Goal: Task Accomplishment & Management: Manage account settings

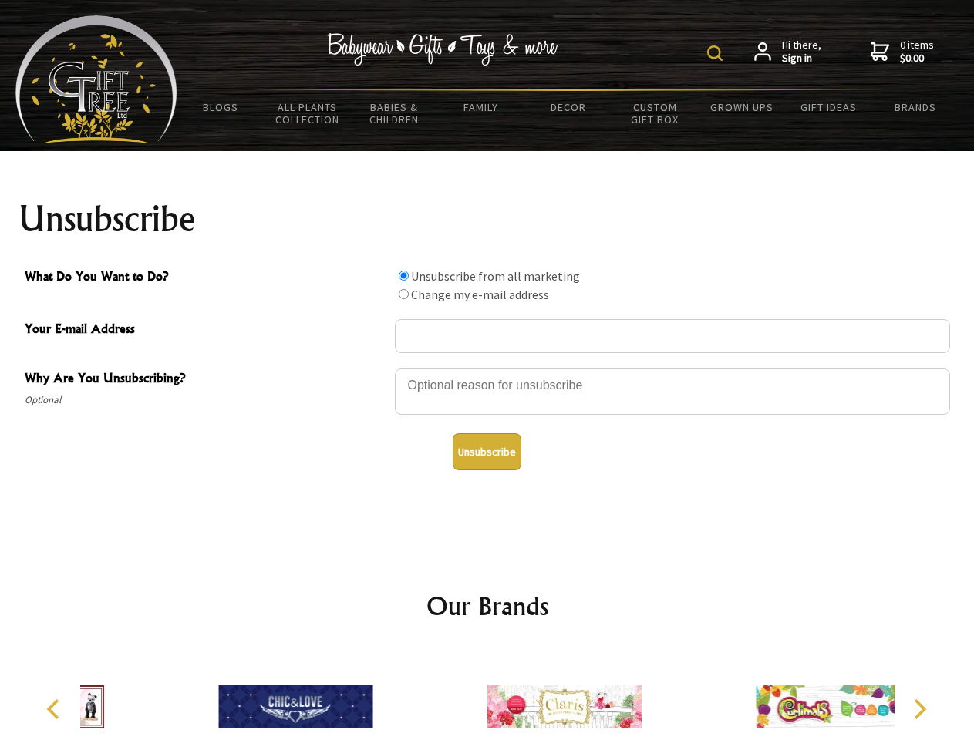
click at [717, 53] on img at bounding box center [714, 53] width 15 height 15
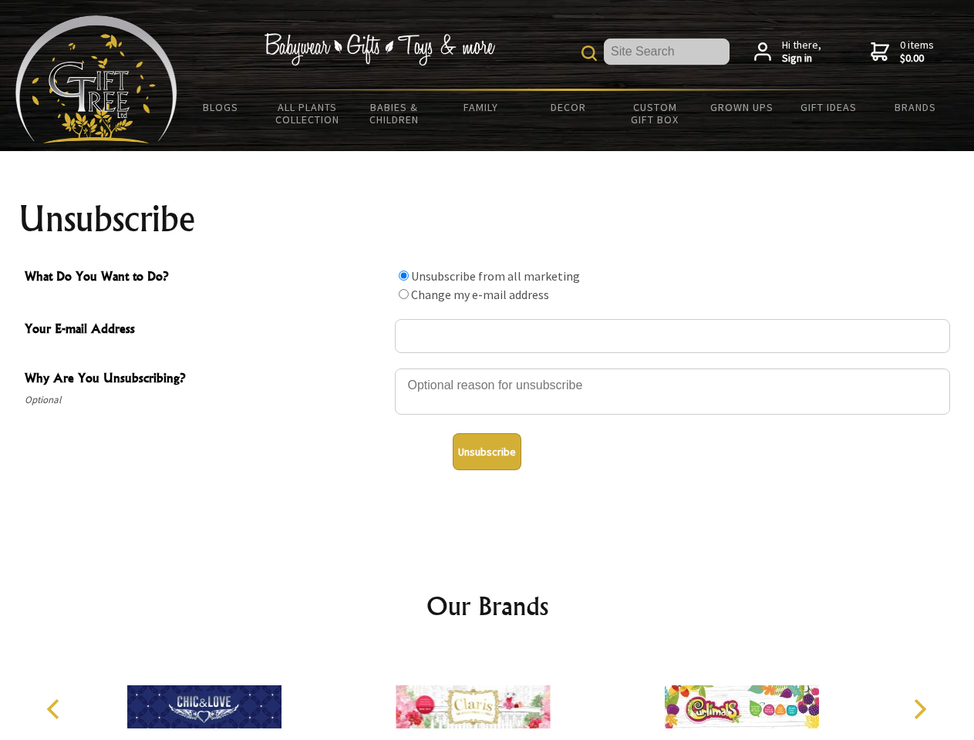
click at [487, 368] on div at bounding box center [672, 394] width 555 height 54
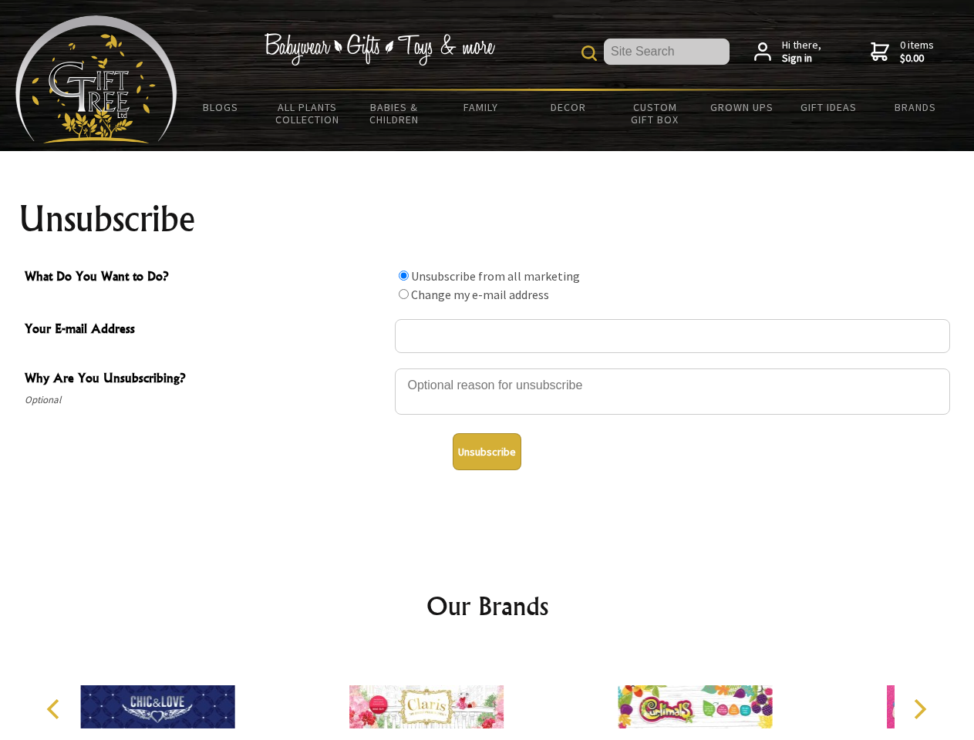
click at [403, 275] on input "What Do You Want to Do?" at bounding box center [404, 276] width 10 height 10
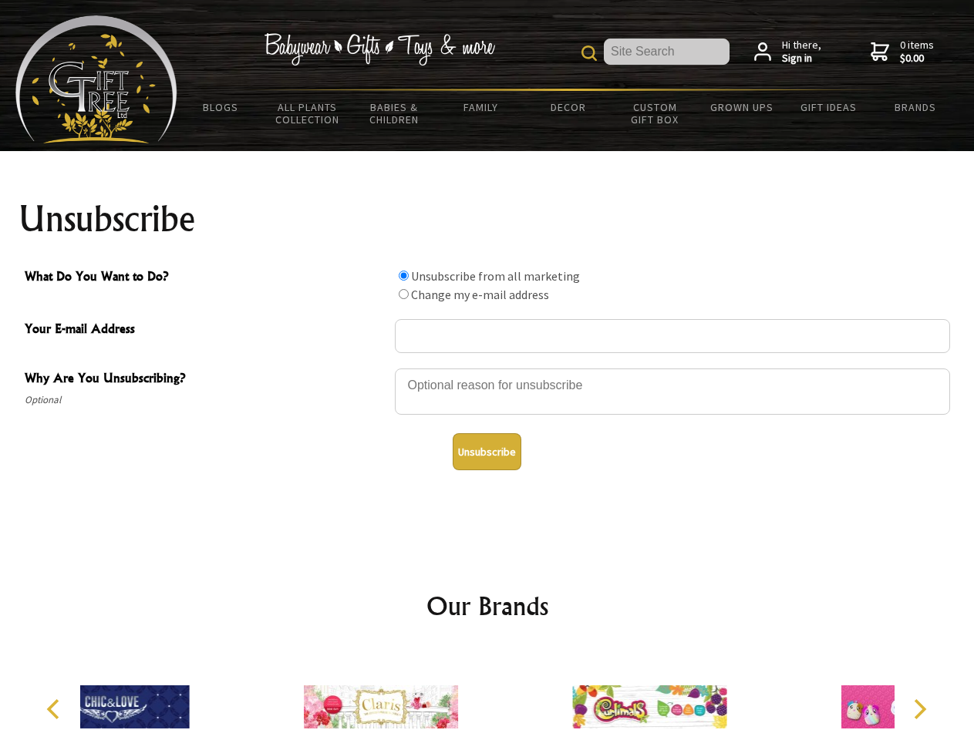
click at [403, 294] on input "What Do You Want to Do?" at bounding box center [404, 294] width 10 height 10
radio input "true"
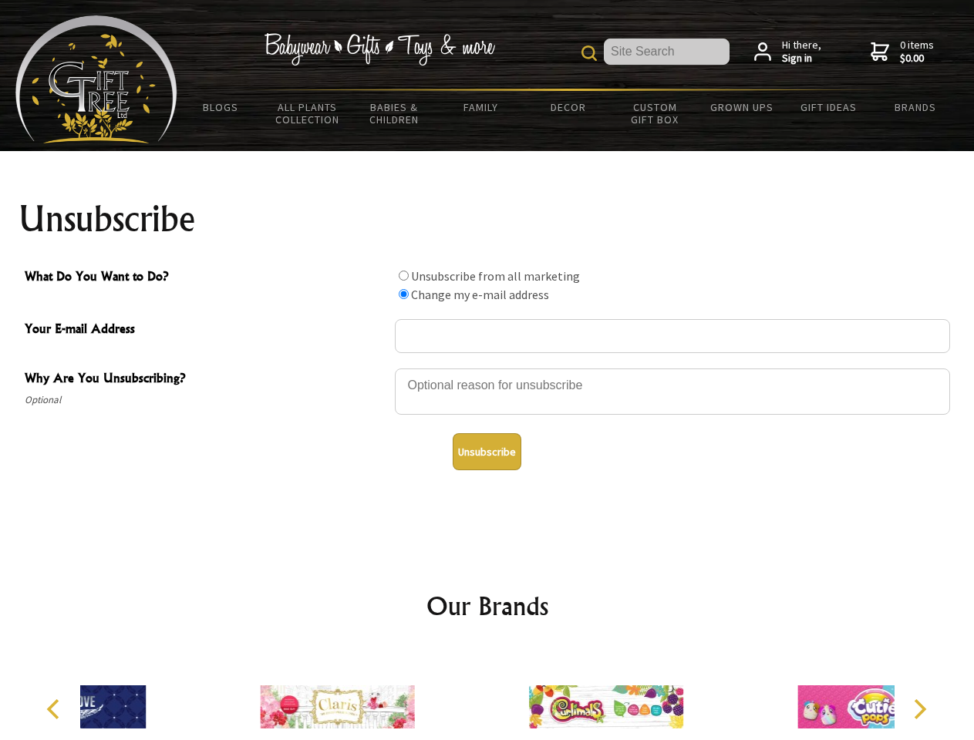
click at [487, 452] on button "Unsubscribe" at bounding box center [487, 451] width 69 height 37
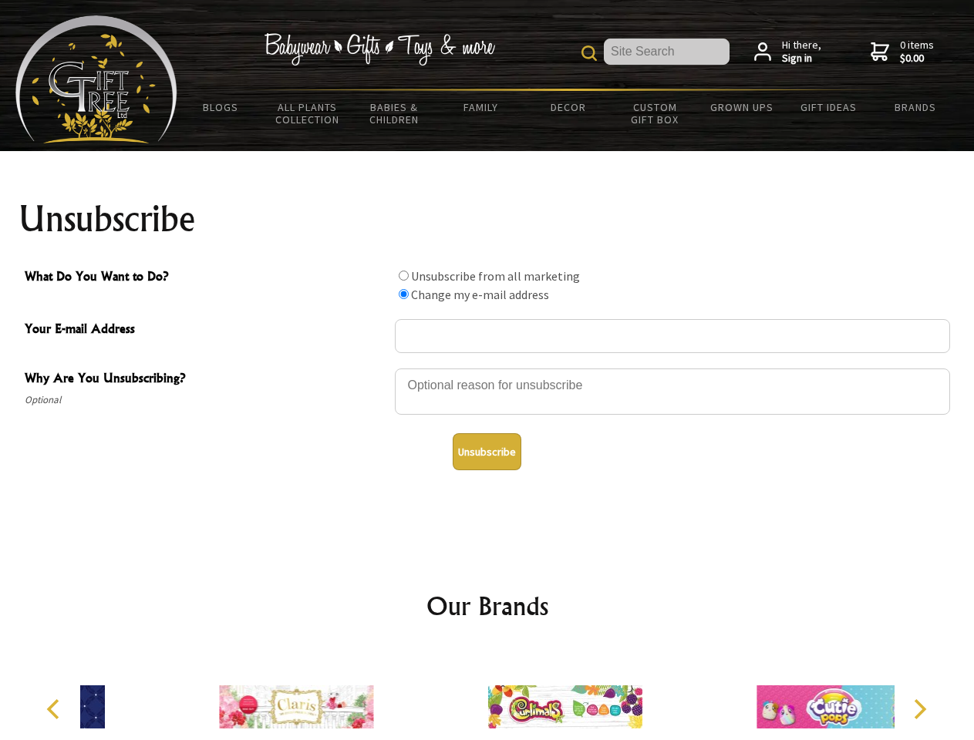
click at [56, 710] on icon "Previous" at bounding box center [55, 710] width 20 height 20
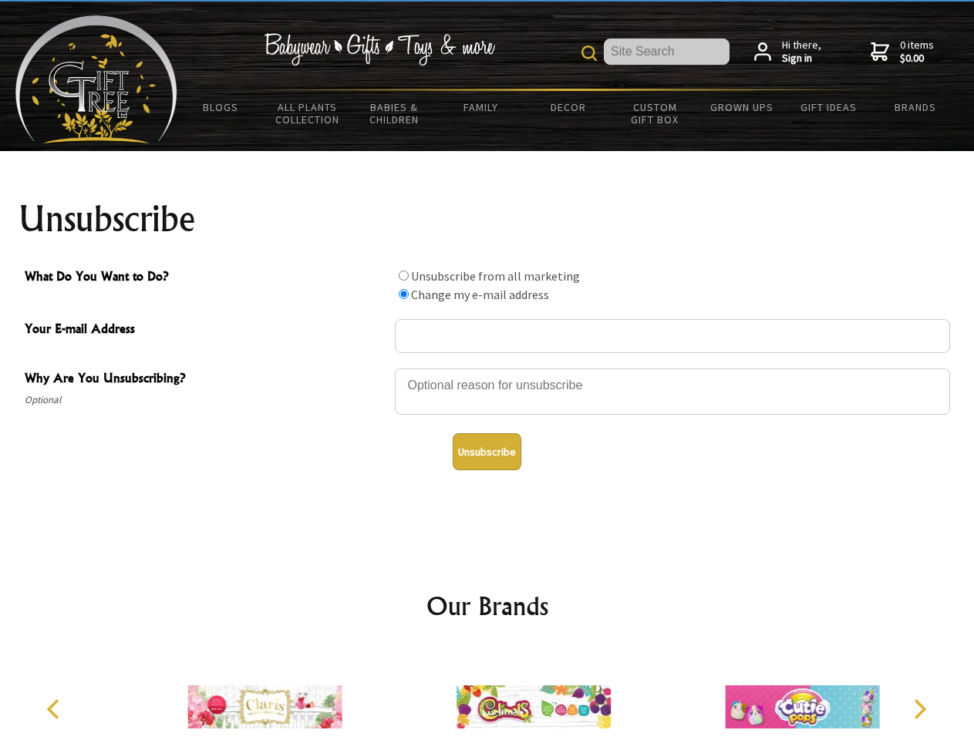
click at [919, 710] on icon "Next" at bounding box center [919, 710] width 20 height 20
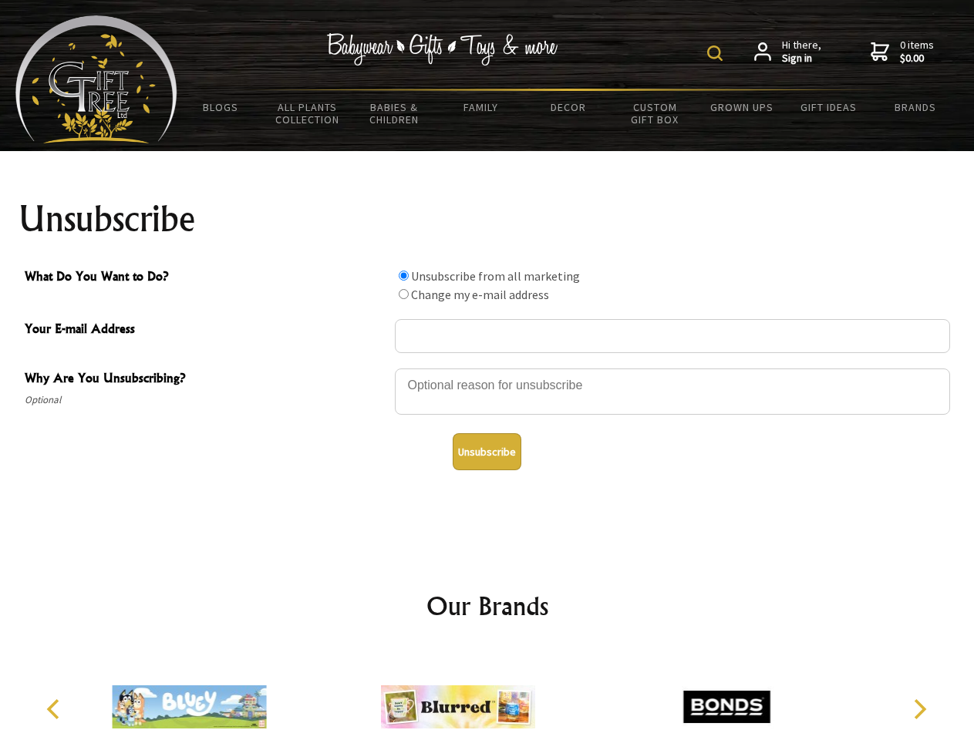
click at [717, 53] on img at bounding box center [714, 53] width 15 height 15
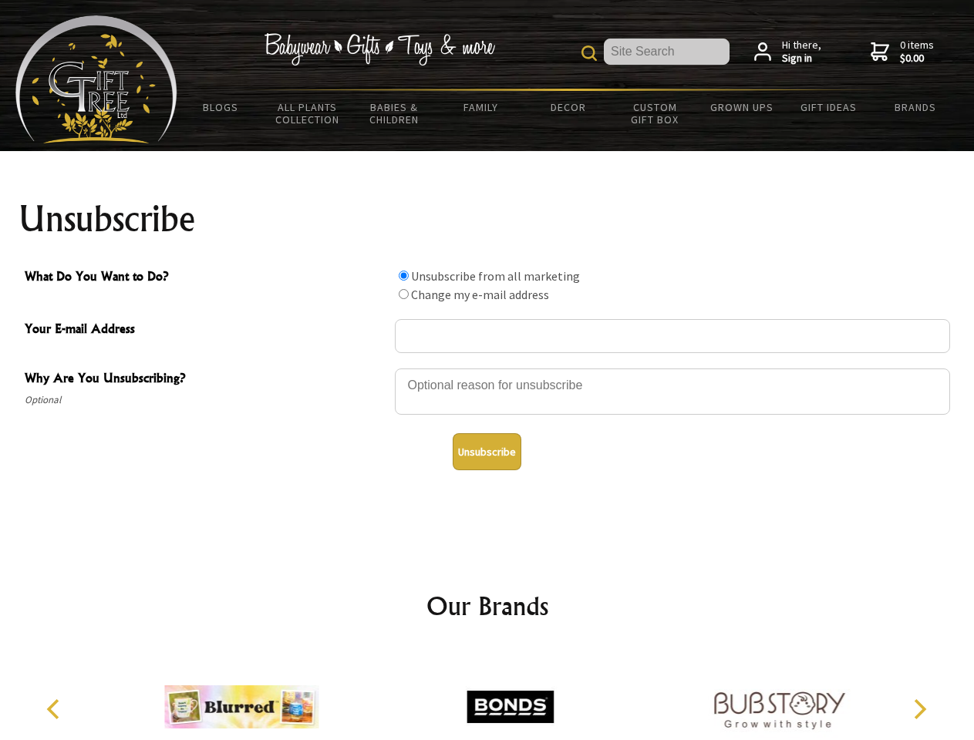
click at [487, 368] on div at bounding box center [672, 394] width 555 height 54
